Goal: Use online tool/utility: Utilize a website feature to perform a specific function

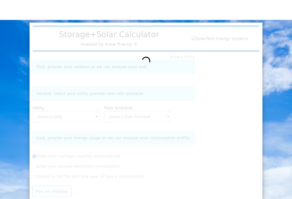
radio input "true"
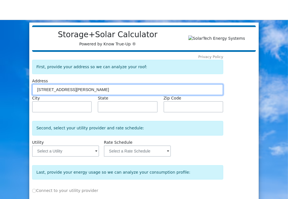
type input "[STREET_ADDRESS][PERSON_NAME]"
type input "[GEOGRAPHIC_DATA]"
type input "CA"
type input "90022"
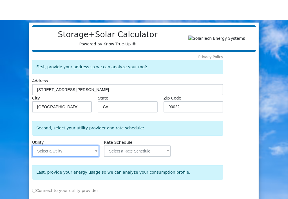
click at [93, 150] on input "text" at bounding box center [65, 150] width 67 height 11
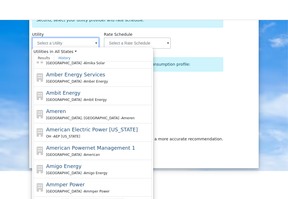
scroll to position [121, 0]
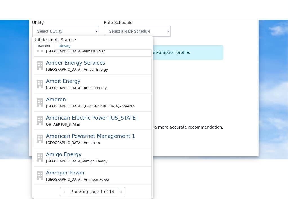
click at [234, 97] on div "Privacy Policy First, provide your address so we can analyze your roof: Address…" at bounding box center [143, 42] width 224 height 221
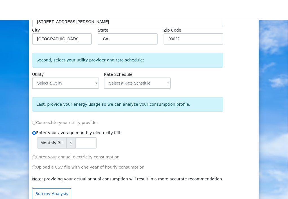
scroll to position [81, 0]
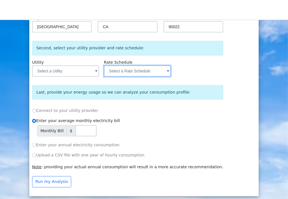
click at [127, 75] on input "text" at bounding box center [137, 70] width 67 height 11
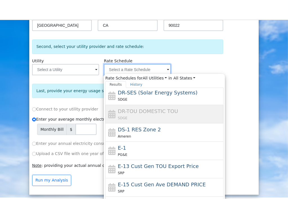
scroll to position [165, 0]
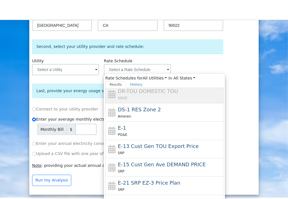
click at [239, 156] on div "Privacy Policy First, provide your address so we can analyze your roof: Address…" at bounding box center [143, 80] width 224 height 221
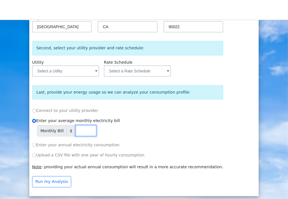
click at [83, 131] on input "number" at bounding box center [85, 130] width 21 height 11
type input "90"
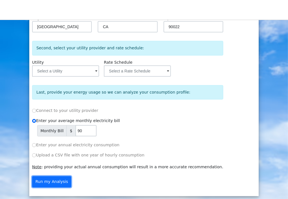
click at [55, 185] on button "Run my Analysis" at bounding box center [51, 181] width 39 height 11
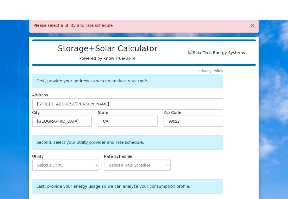
scroll to position [0, 0]
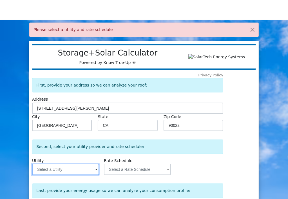
click at [59, 171] on input "text" at bounding box center [65, 168] width 67 height 11
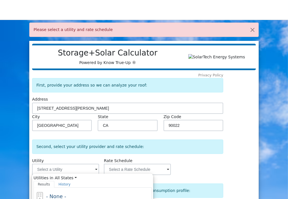
click at [95, 171] on span at bounding box center [96, 169] width 2 height 6
click at [60, 187] on link "History" at bounding box center [64, 184] width 21 height 7
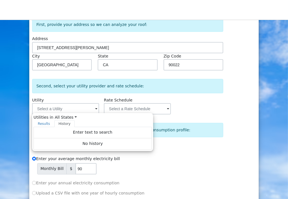
scroll to position [62, 0]
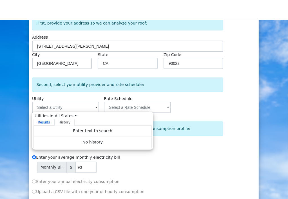
click at [42, 123] on link "Results" at bounding box center [43, 122] width 21 height 7
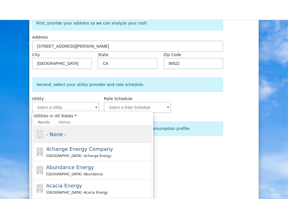
click at [57, 135] on span "- None -" at bounding box center [56, 134] width 20 height 6
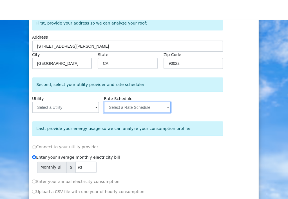
click at [127, 110] on input "text" at bounding box center [137, 107] width 67 height 11
